Goal: Task Accomplishment & Management: Manage account settings

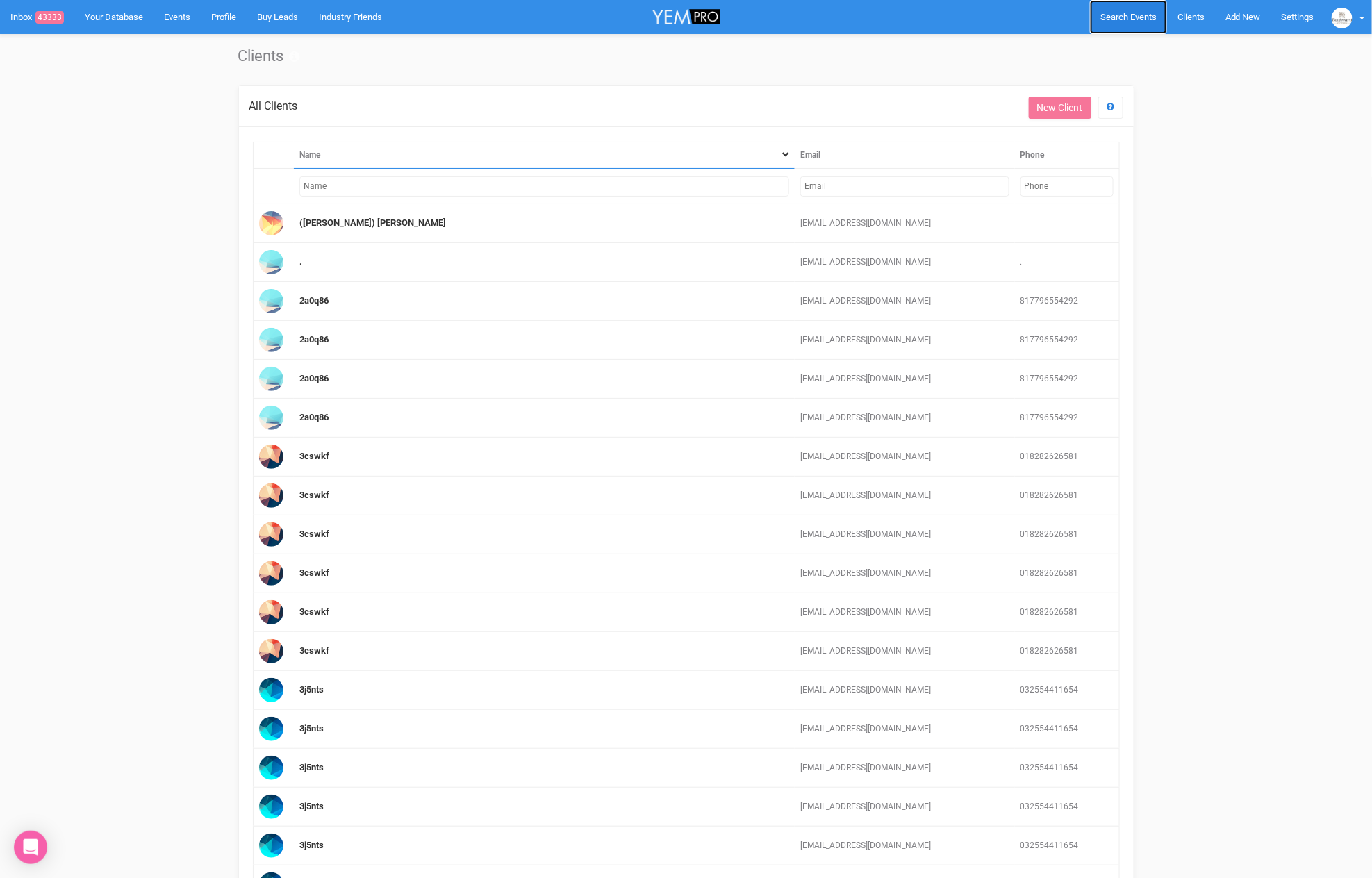
click at [1137, 15] on span "Search Events" at bounding box center [1128, 17] width 56 height 11
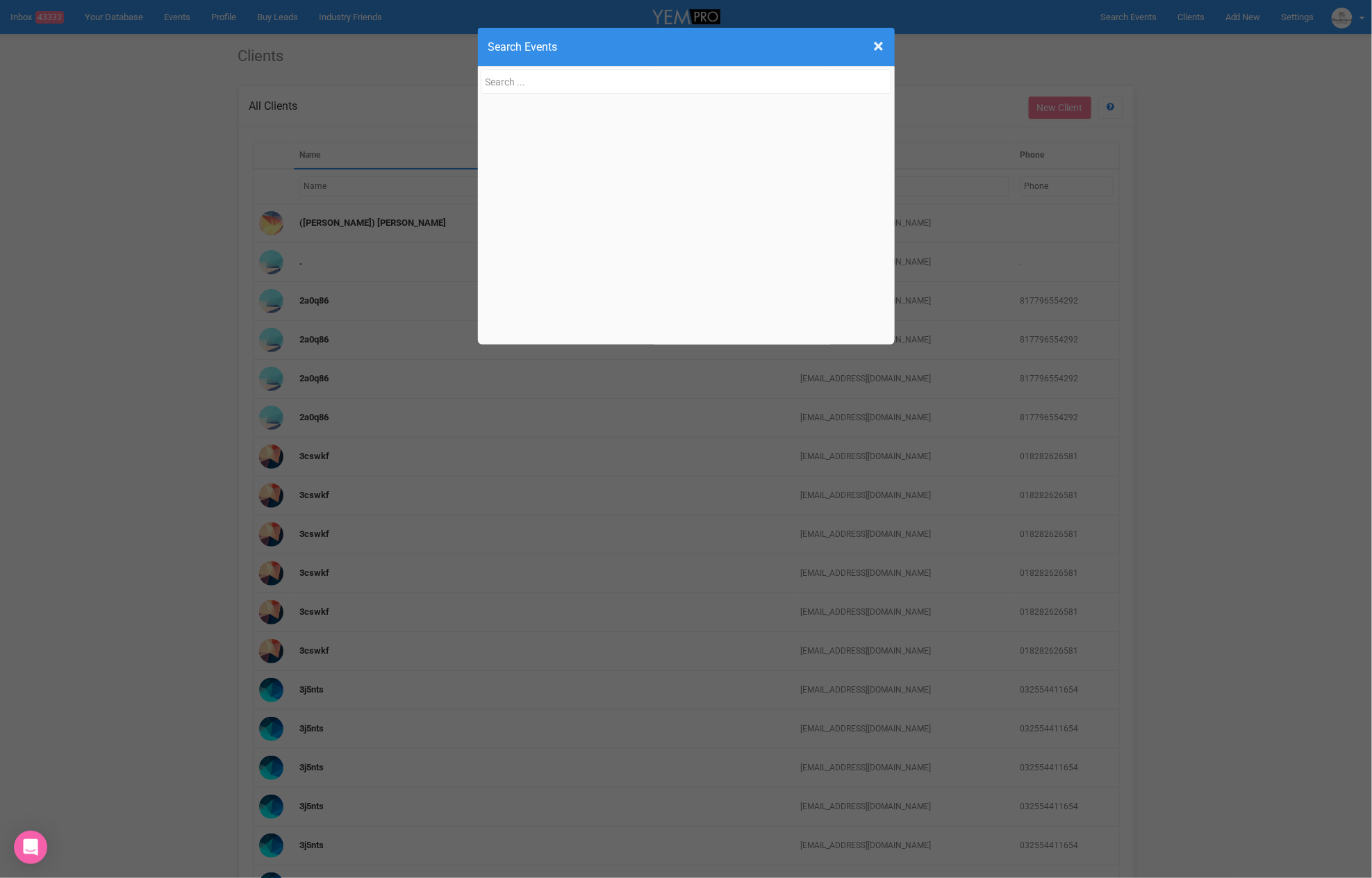
click at [533, 84] on input "text" at bounding box center [686, 81] width 411 height 24
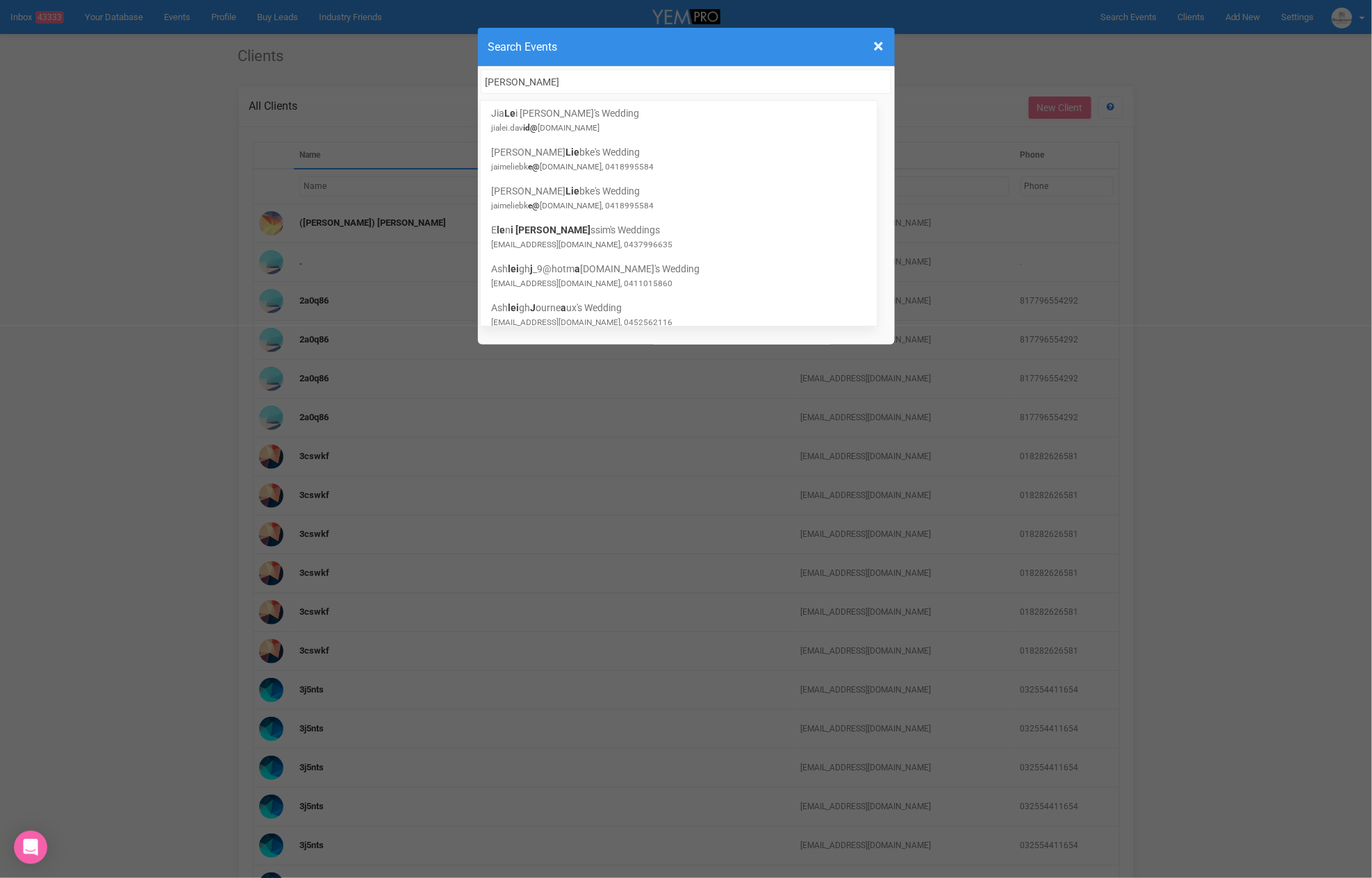
type input "leija"
drag, startPoint x: 516, startPoint y: 85, endPoint x: 445, endPoint y: 85, distance: 71.0
click at [428, 87] on div "× Close Search Events leija Jia Le i Hay's Wedding jialei.dav id@ gmail.com Jai…" at bounding box center [686, 439] width 1372 height 878
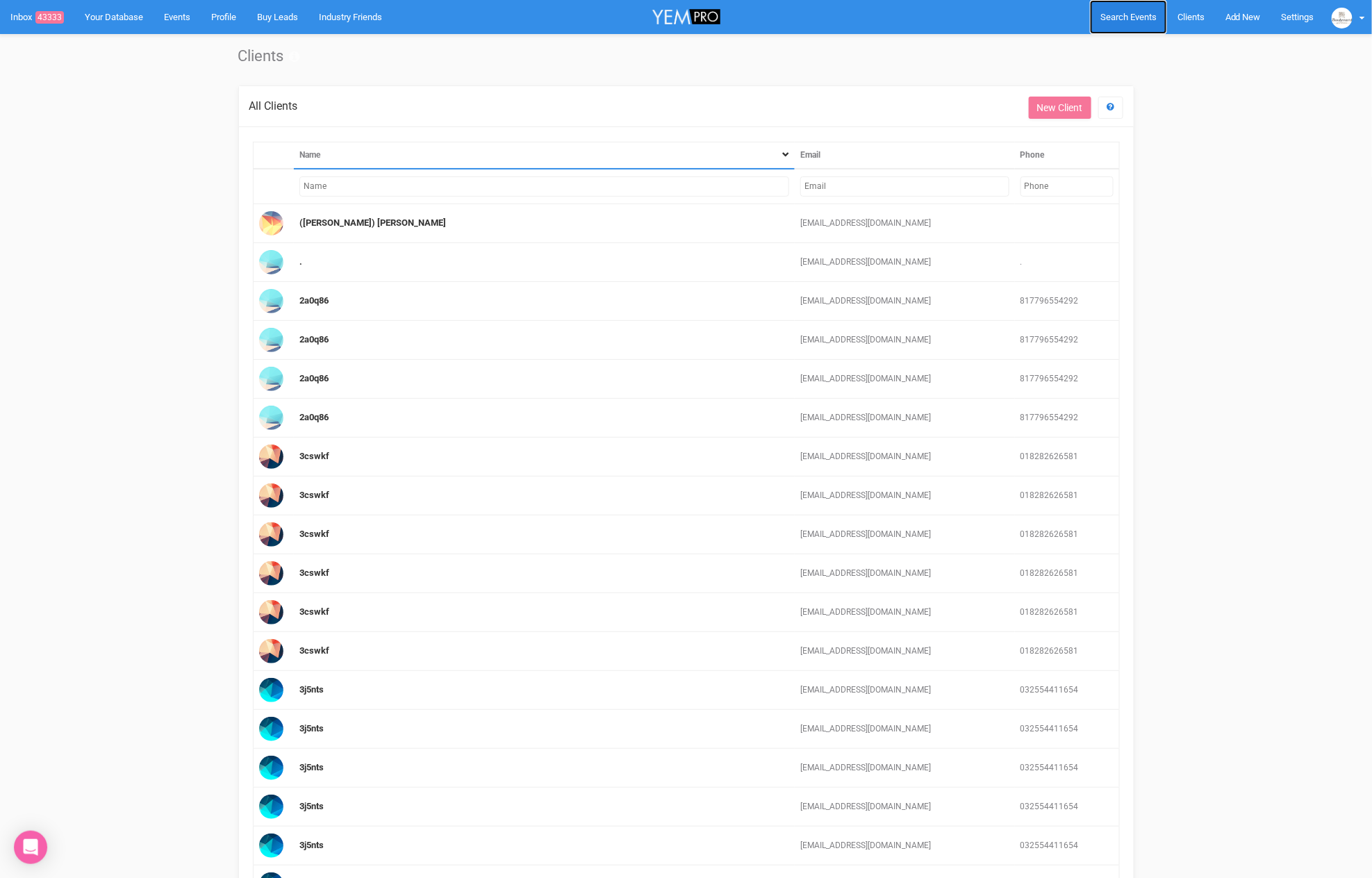
click at [1110, 14] on span "Search Events" at bounding box center [1128, 17] width 56 height 11
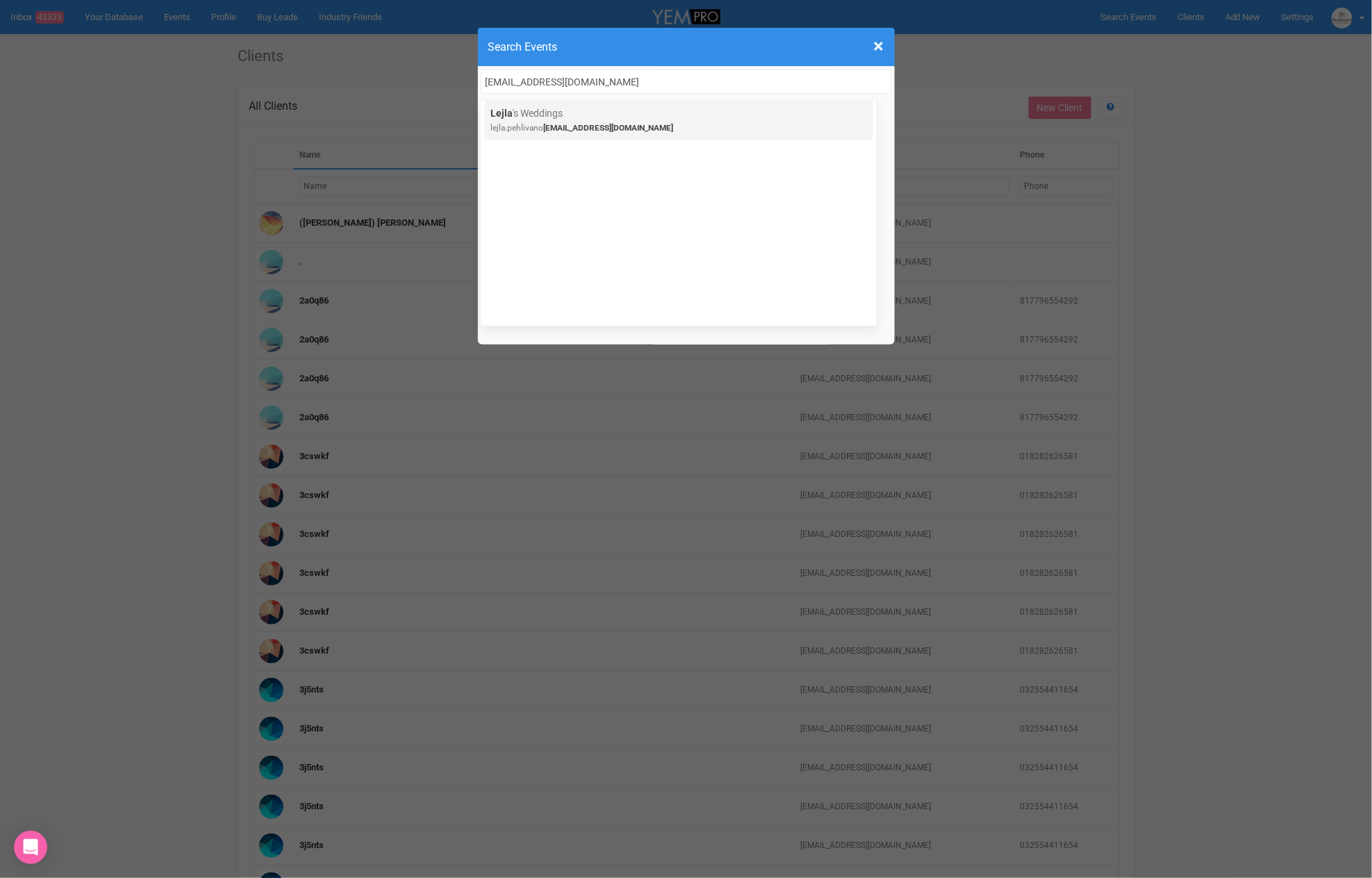
type input "[EMAIL_ADDRESS][DOMAIN_NAME]"
click at [530, 123] on small "lejla.pehlivano vic@hotmail.com" at bounding box center [582, 127] width 183 height 10
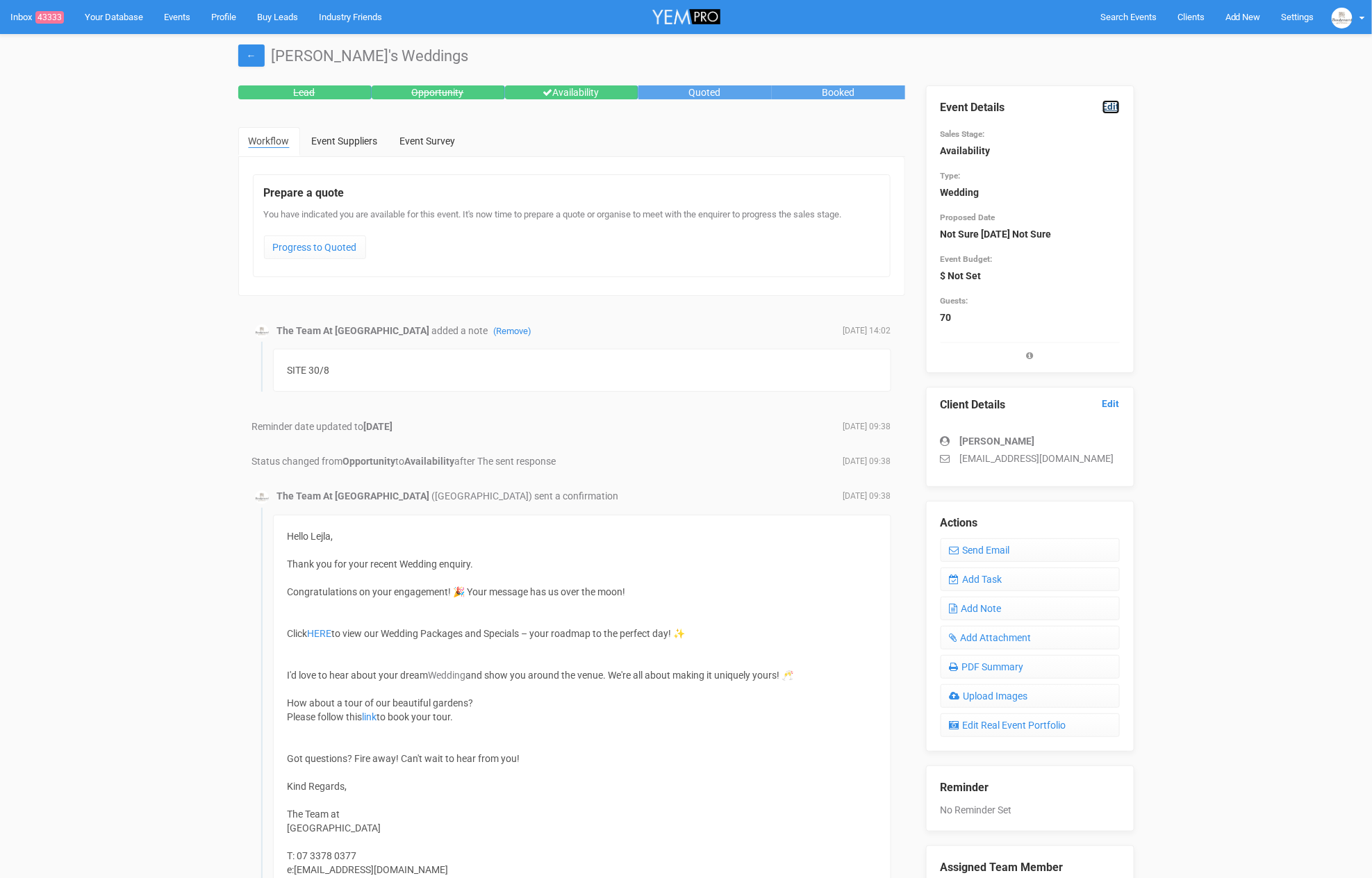
click at [1113, 103] on link "Edit" at bounding box center [1110, 107] width 17 height 14
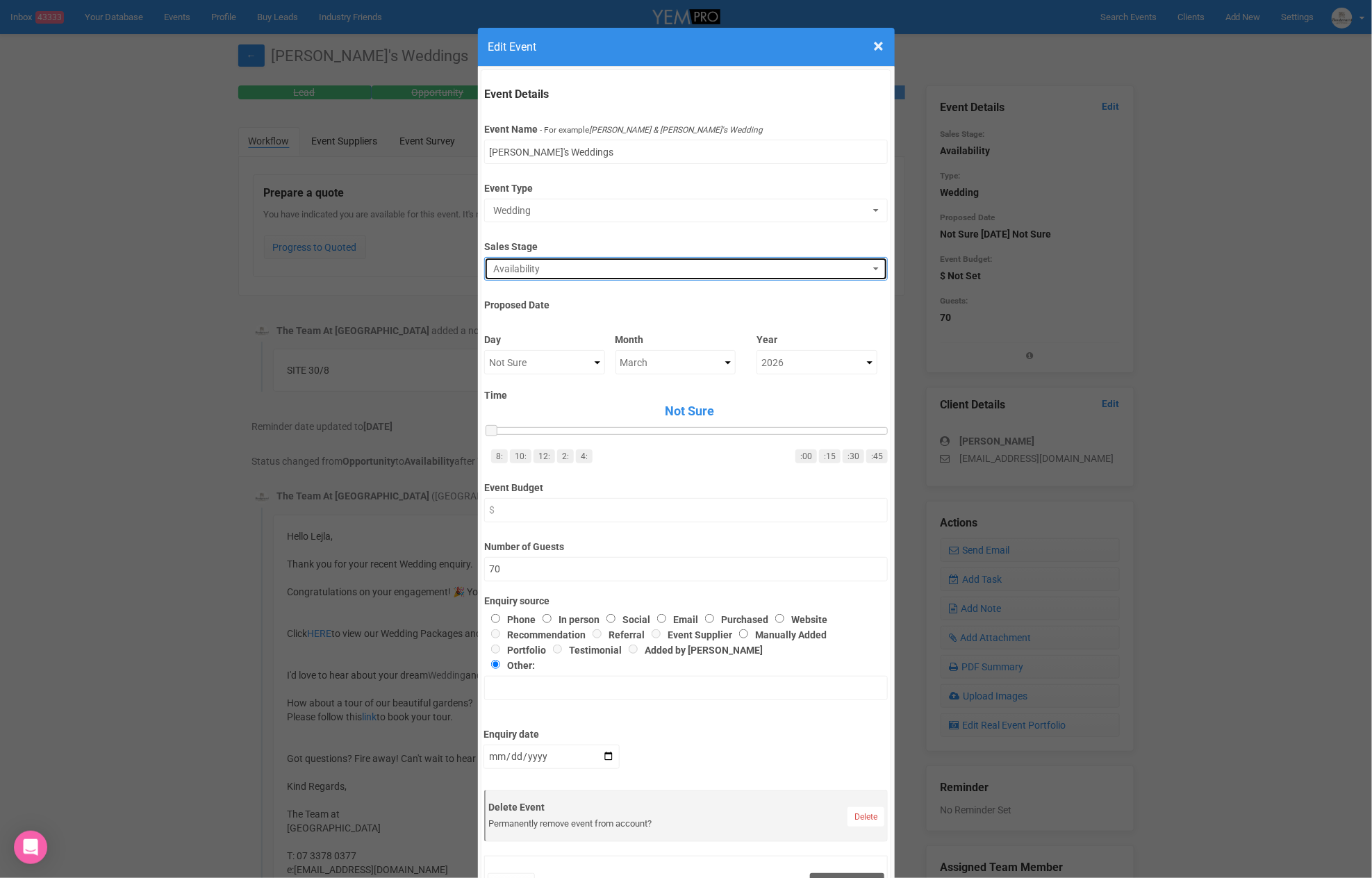
click at [554, 266] on span "Availability" at bounding box center [681, 269] width 376 height 14
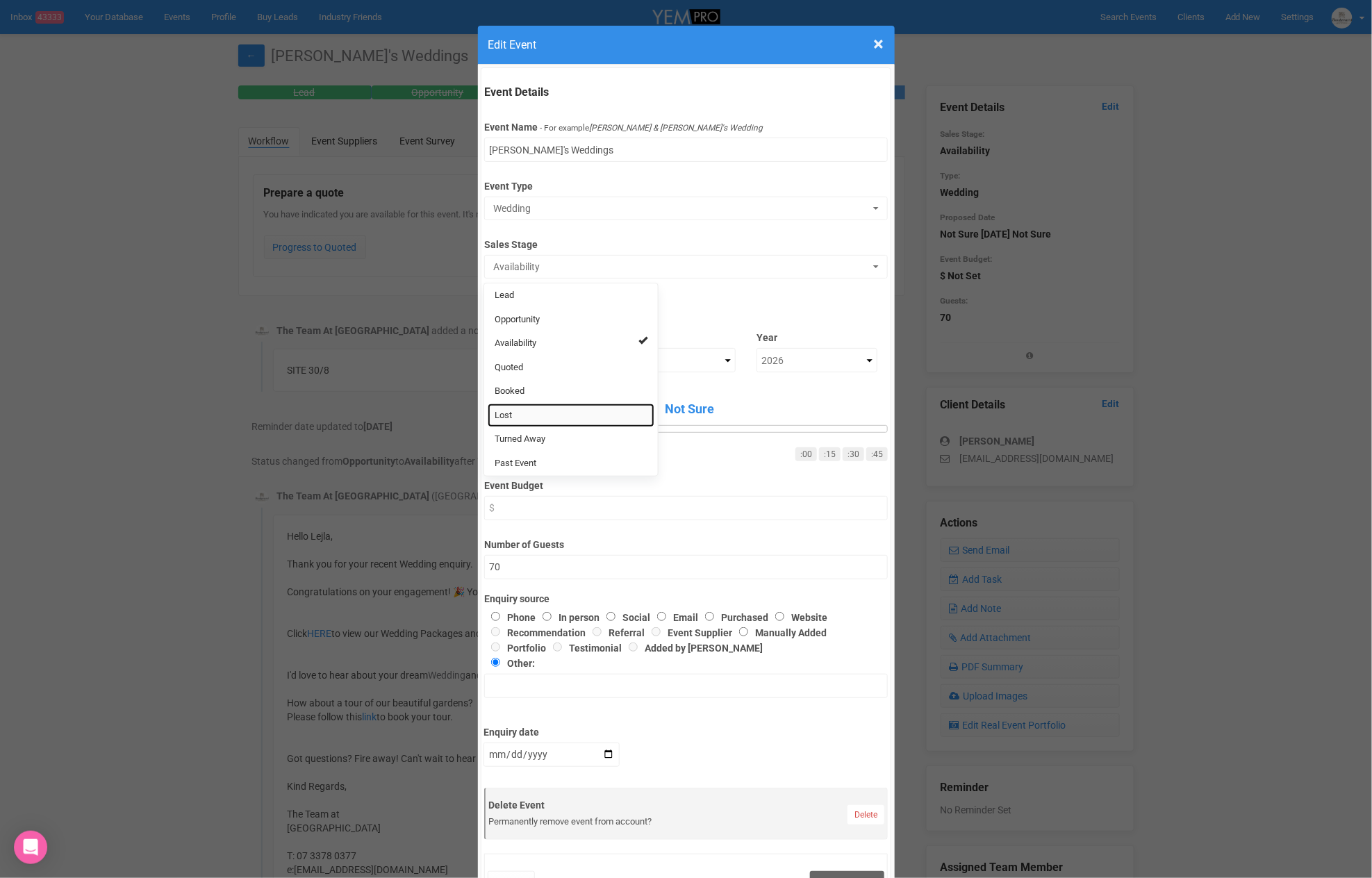
click at [514, 411] on link "Lost" at bounding box center [571, 416] width 167 height 24
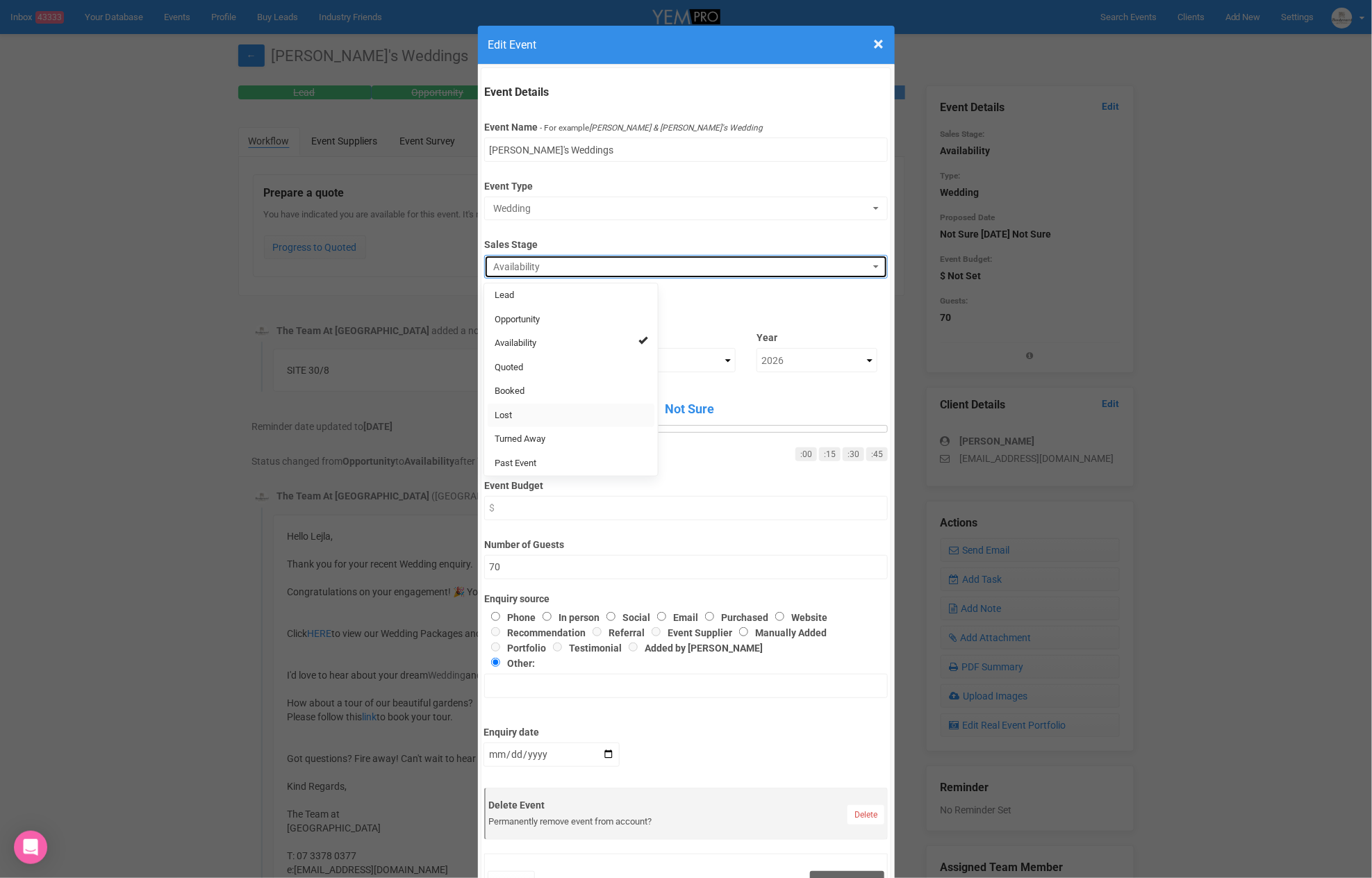
select select "10"
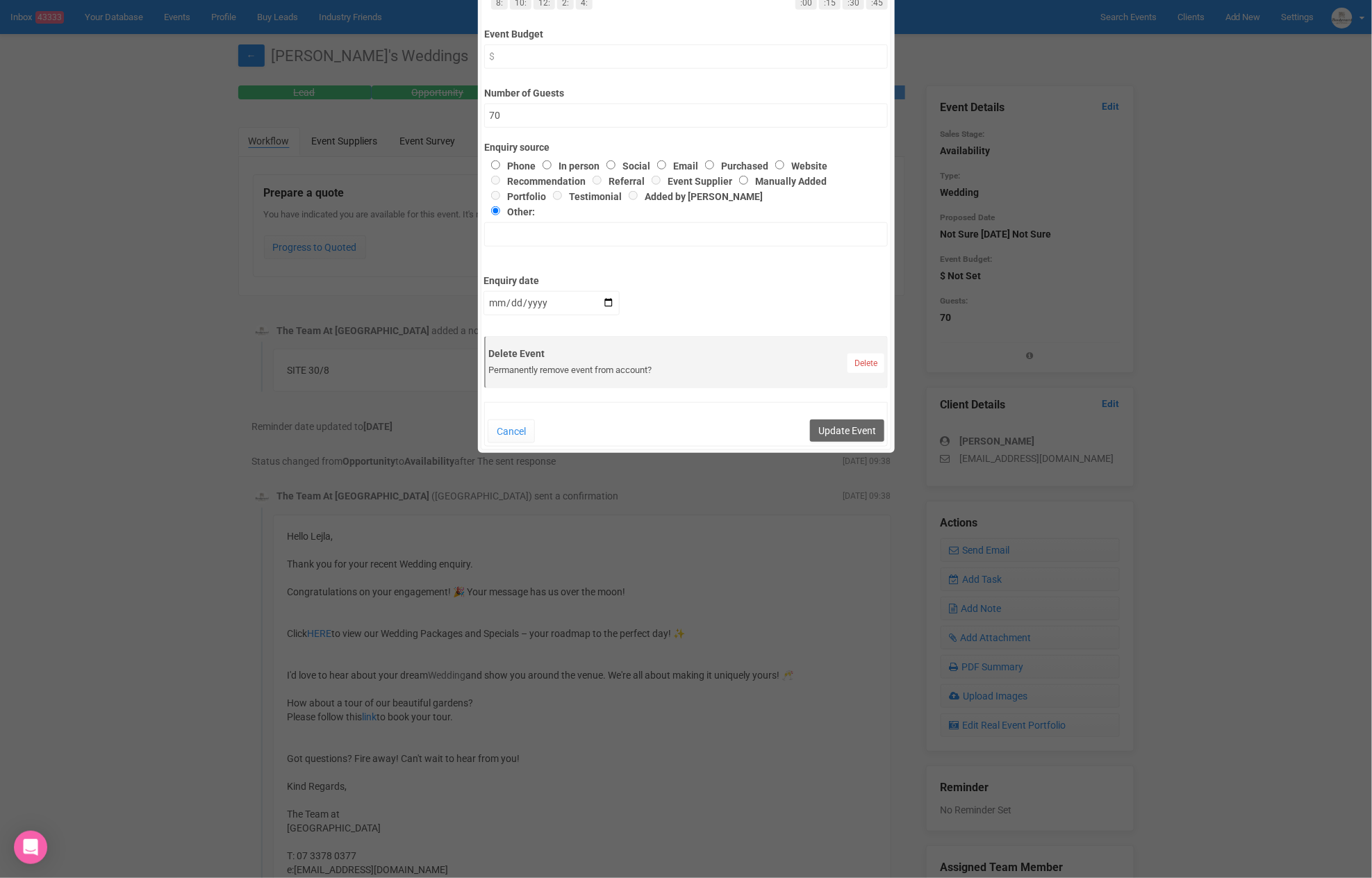
scroll to position [467, 0]
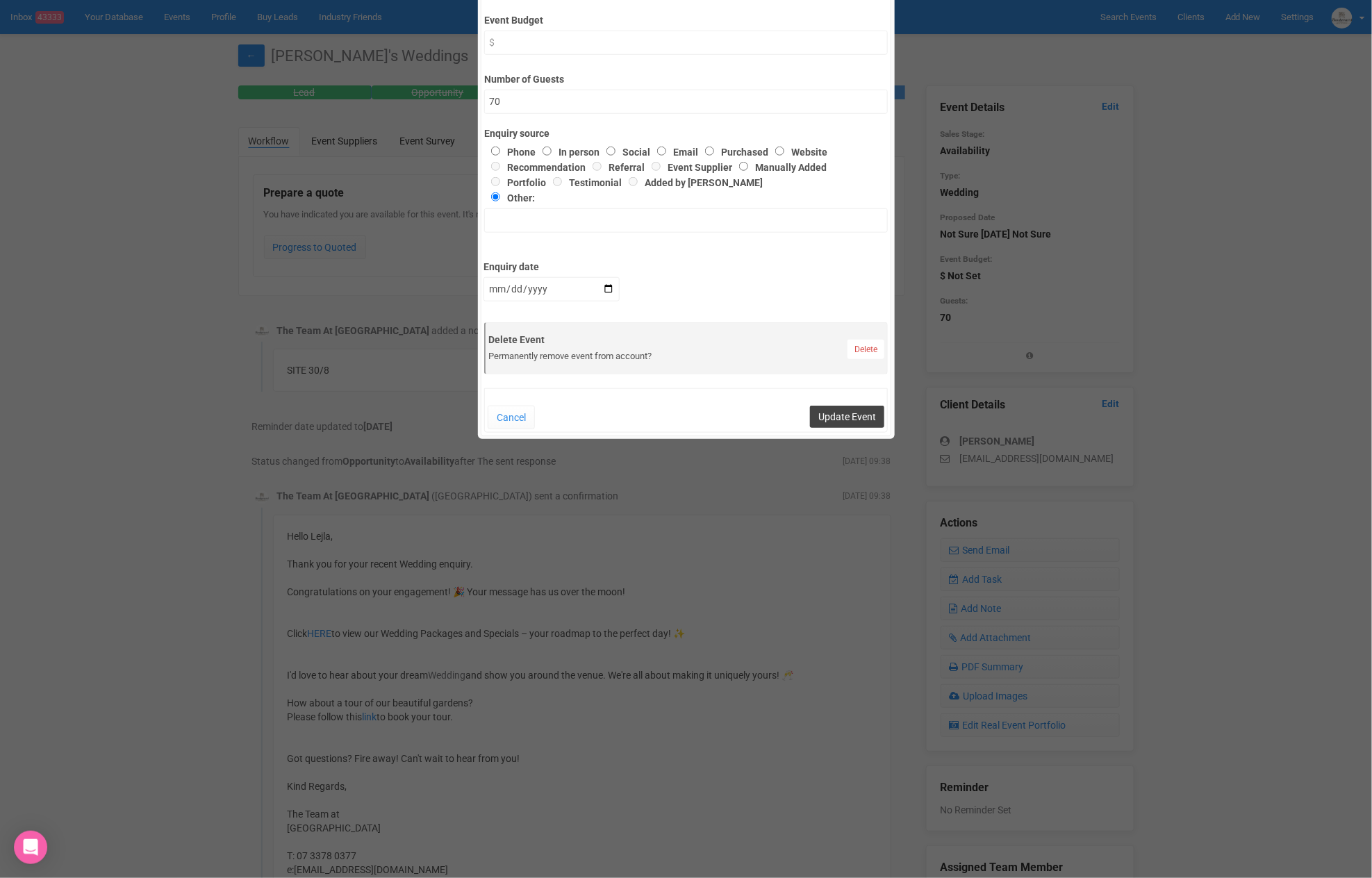
click at [836, 413] on button "Update Event" at bounding box center [847, 417] width 74 height 23
